Goal: Task Accomplishment & Management: Manage account settings

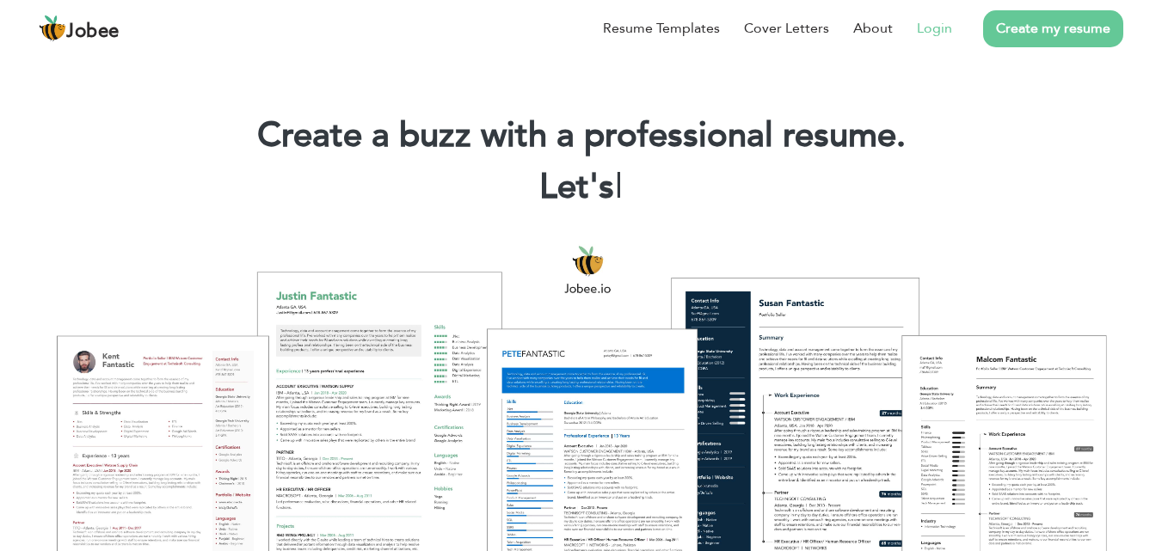
click at [951, 34] on link "Login" at bounding box center [934, 28] width 35 height 21
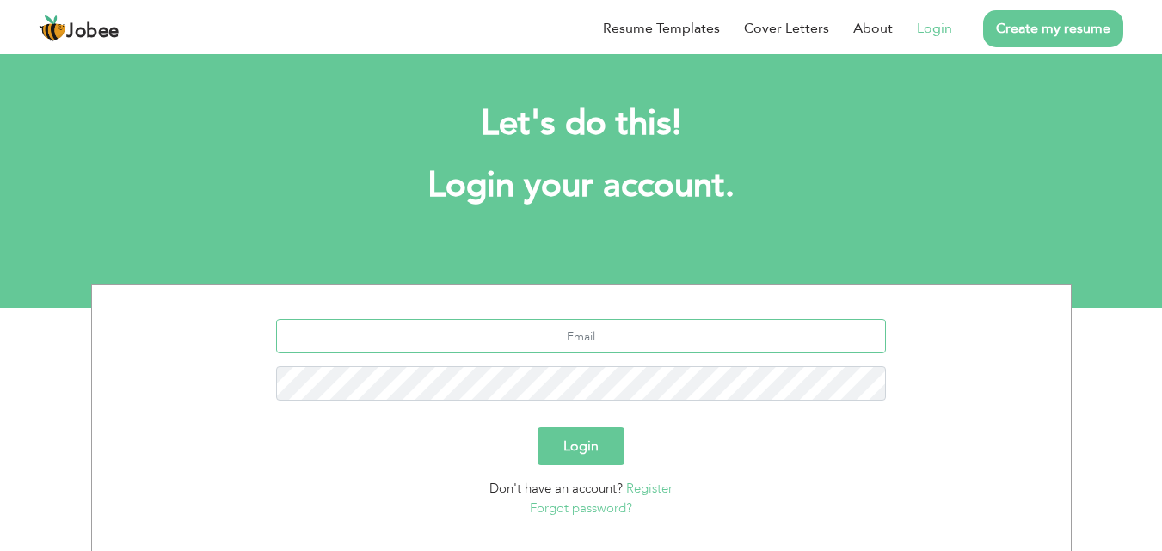
click at [460, 334] on input "text" at bounding box center [581, 336] width 610 height 34
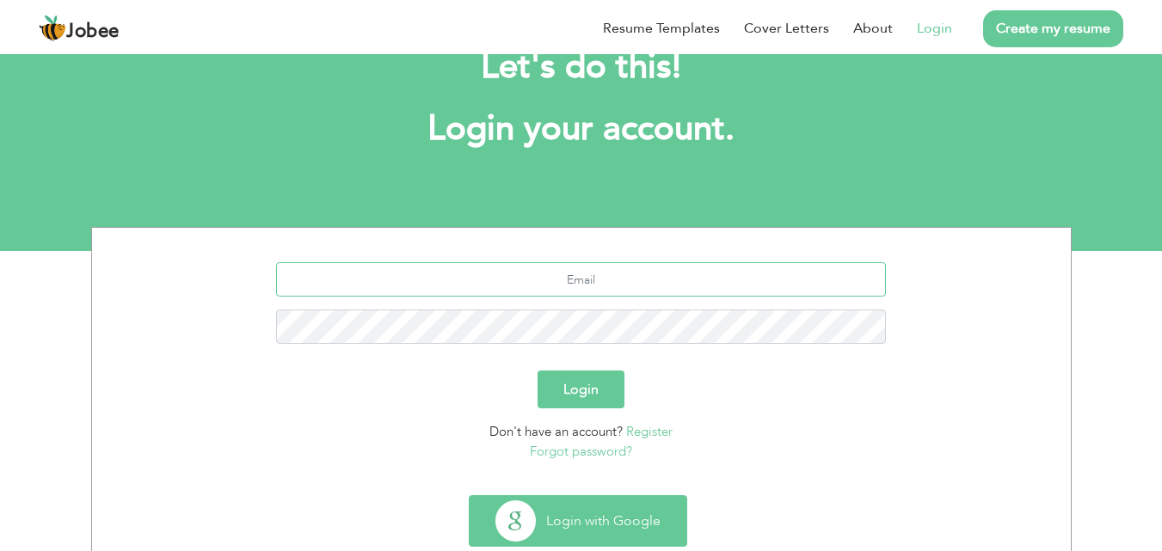
scroll to position [102, 0]
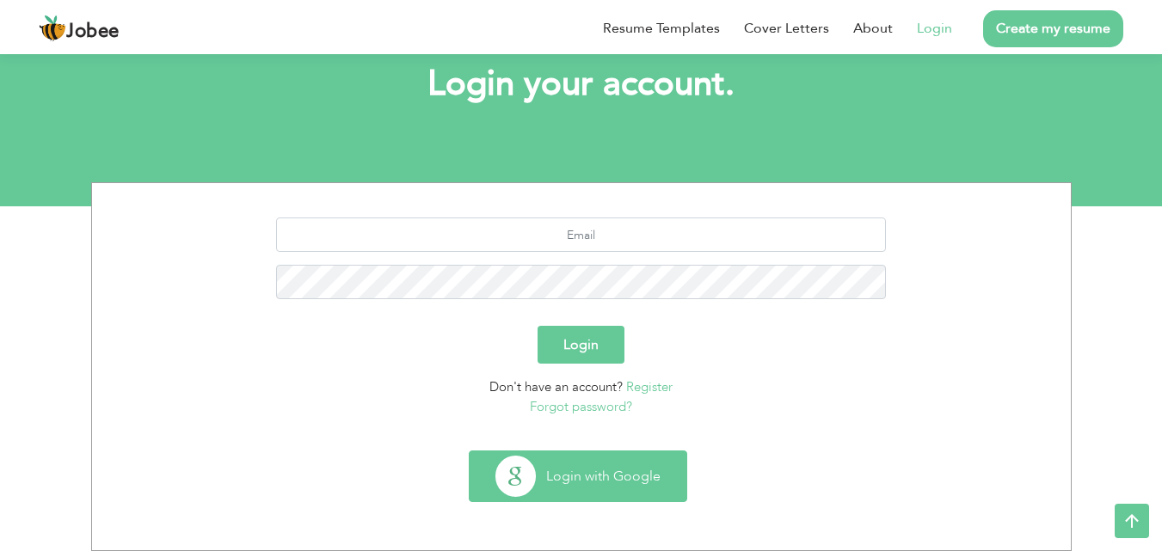
click at [523, 478] on button "Login with Google" at bounding box center [578, 477] width 217 height 50
